Goal: Task Accomplishment & Management: Manage account settings

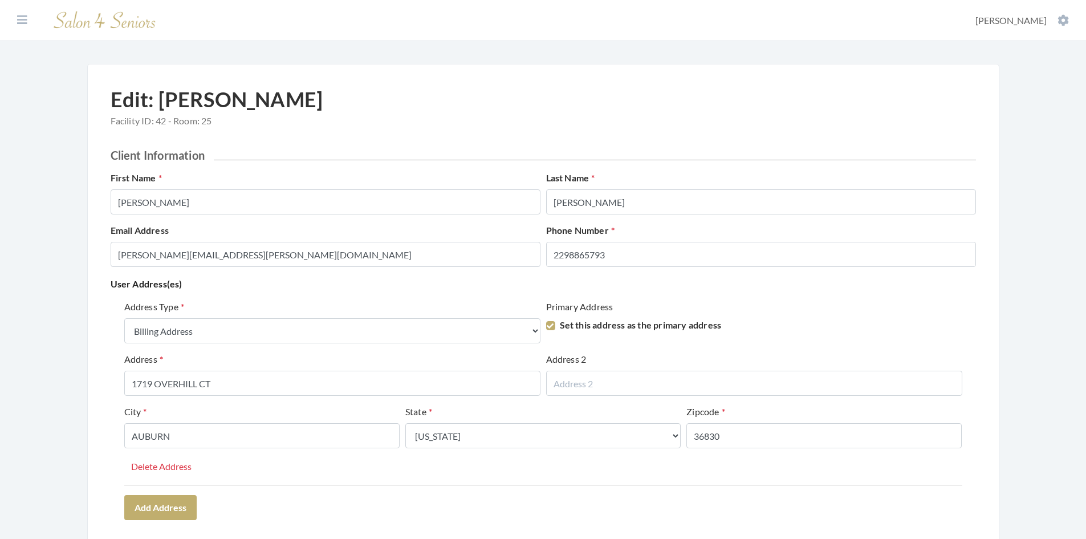
select select "billing"
select select "al"
click at [17, 20] on button at bounding box center [22, 20] width 17 height 13
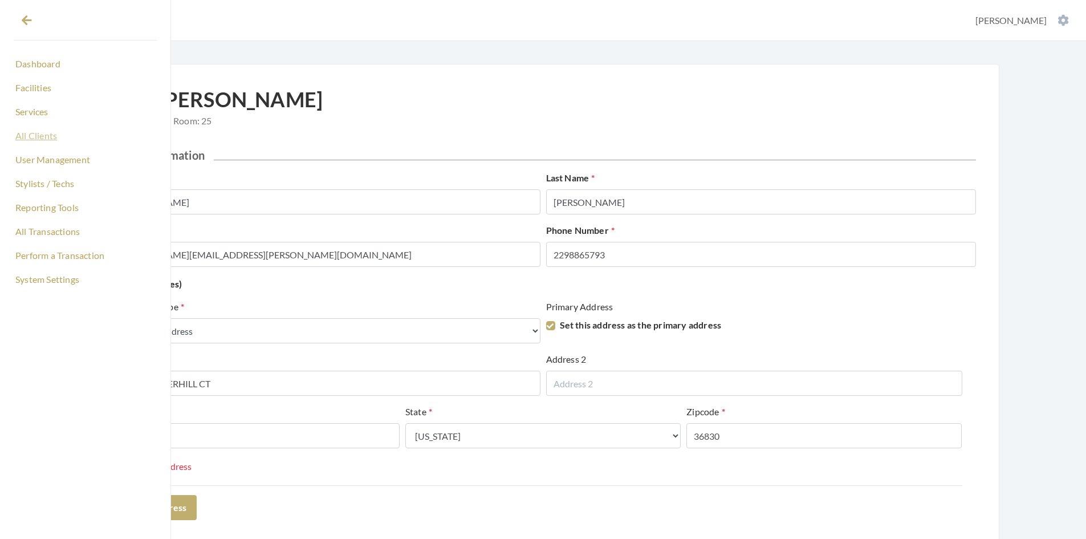
click at [27, 129] on link "All Clients" at bounding box center [85, 135] width 143 height 19
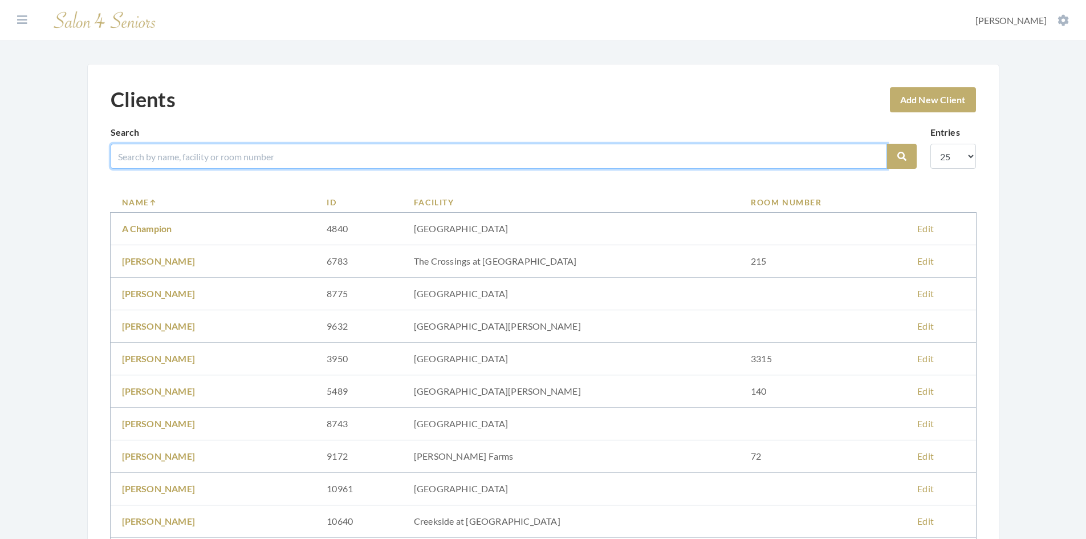
click at [165, 157] on input "search" at bounding box center [499, 156] width 776 height 25
type input "[PERSON_NAME]"
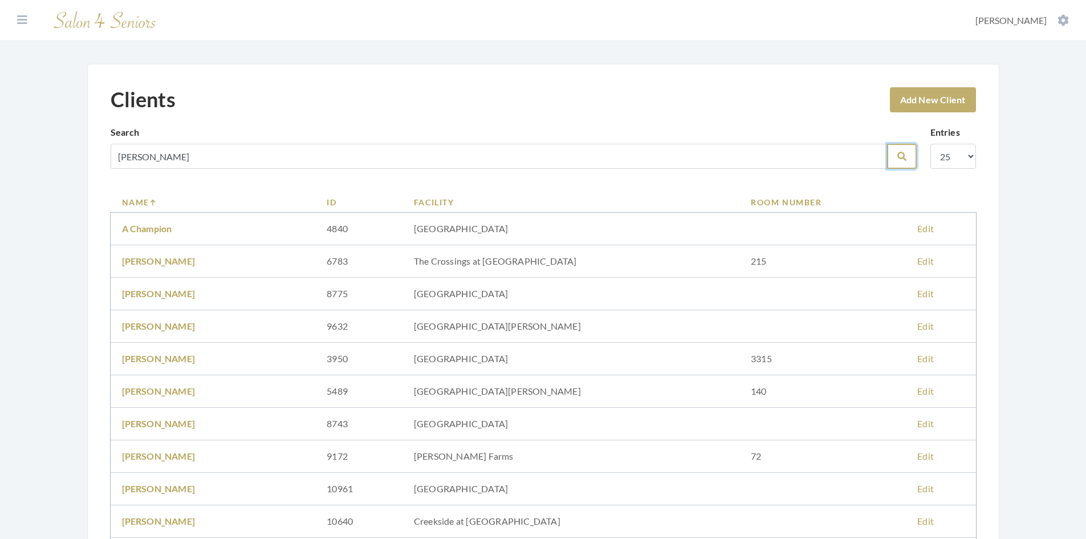
click at [894, 166] on button "Search" at bounding box center [902, 156] width 30 height 25
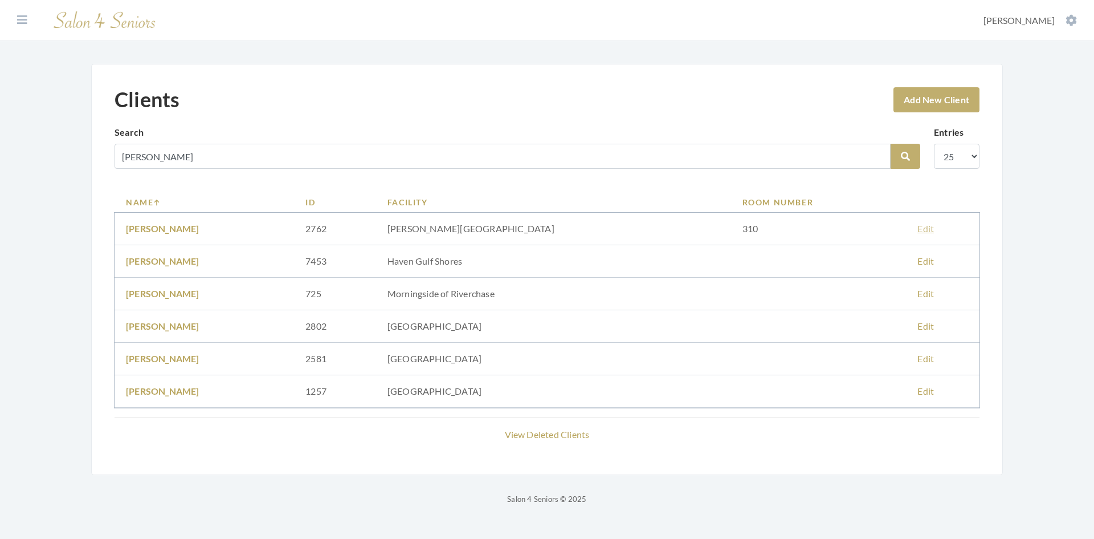
click at [921, 227] on link "Edit" at bounding box center [925, 228] width 17 height 11
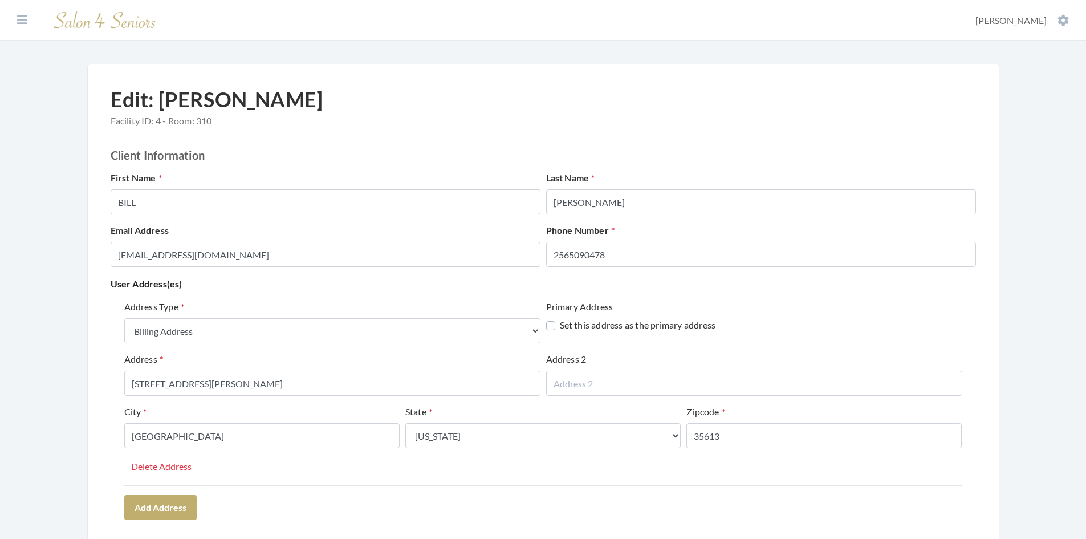
select select "billing"
select select "al"
